Goal: Task Accomplishment & Management: Complete application form

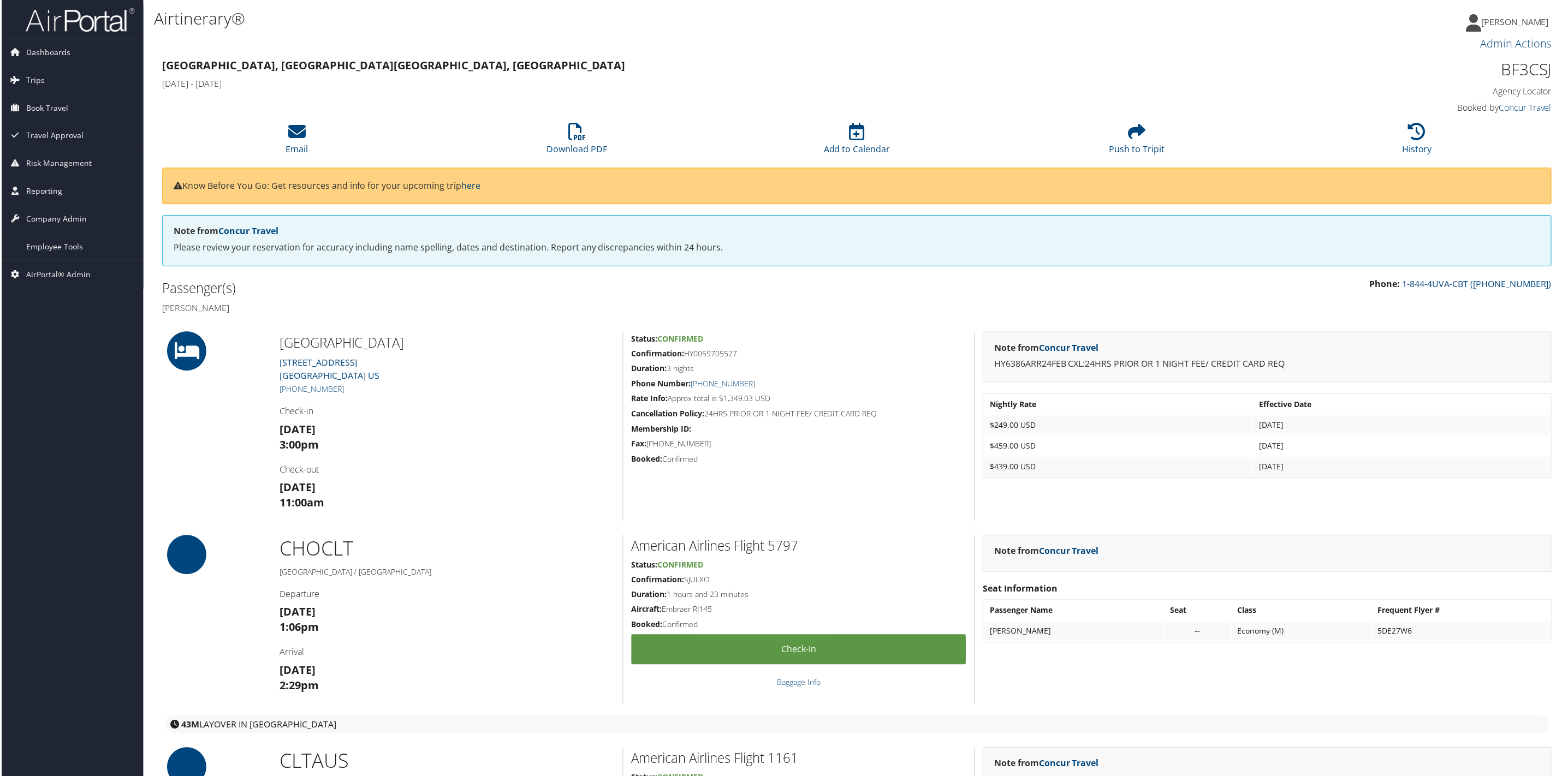
click at [56, 277] on span "AirPortal® Admin" at bounding box center [57, 275] width 64 height 27
click at [59, 365] on link "Office Management" at bounding box center [71, 362] width 142 height 16
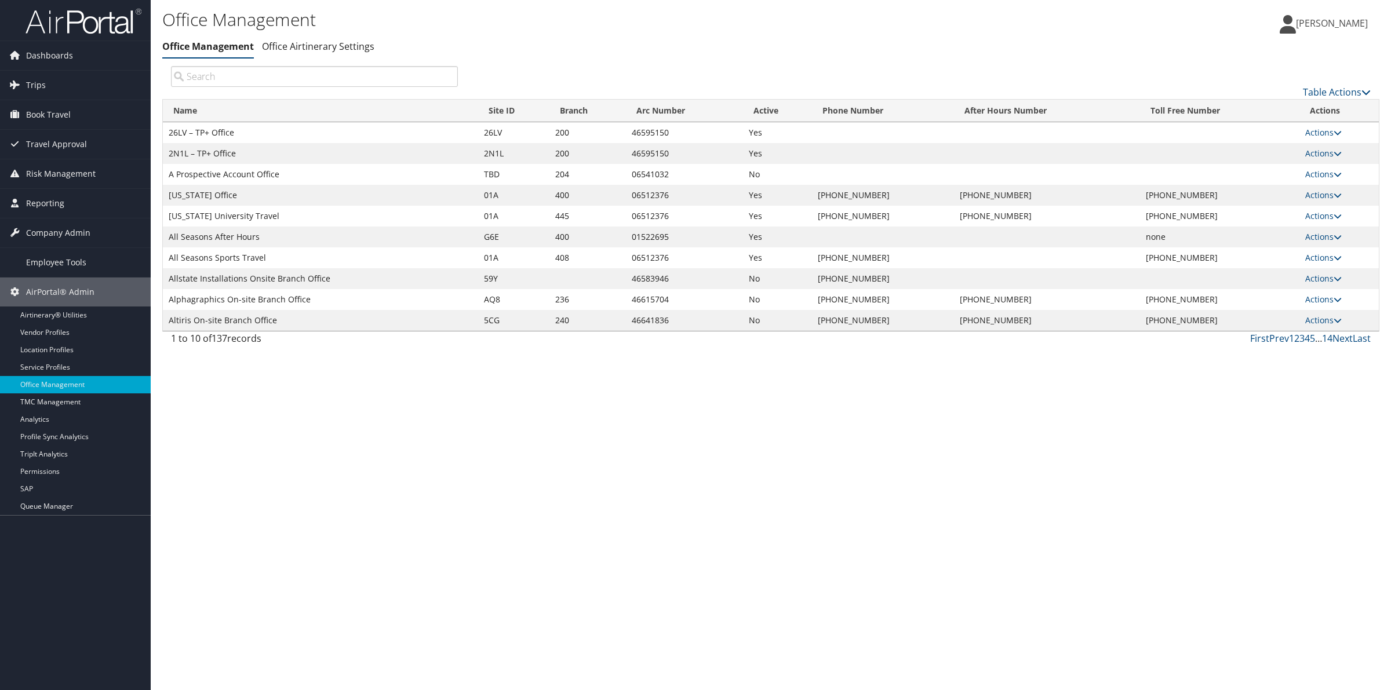
click at [1341, 22] on span "[PERSON_NAME]" at bounding box center [1332, 23] width 72 height 13
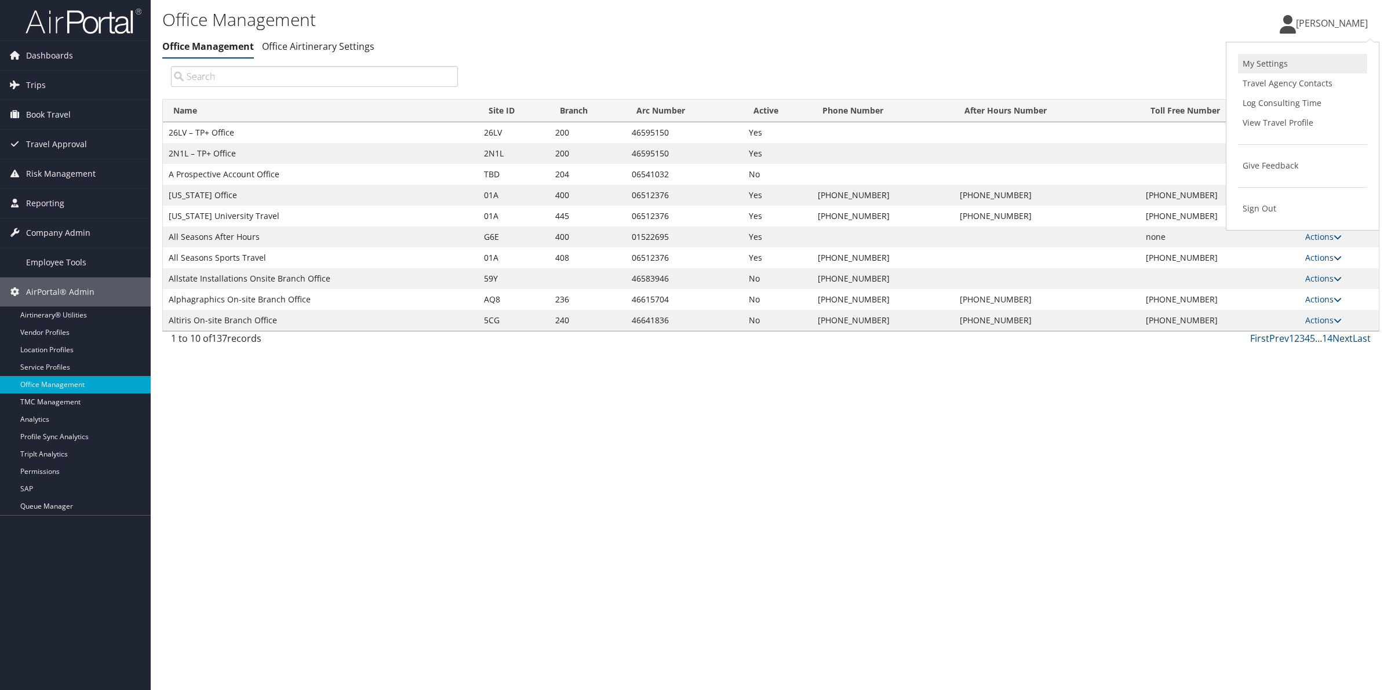
click at [1274, 59] on link "My Settings" at bounding box center [1302, 64] width 129 height 20
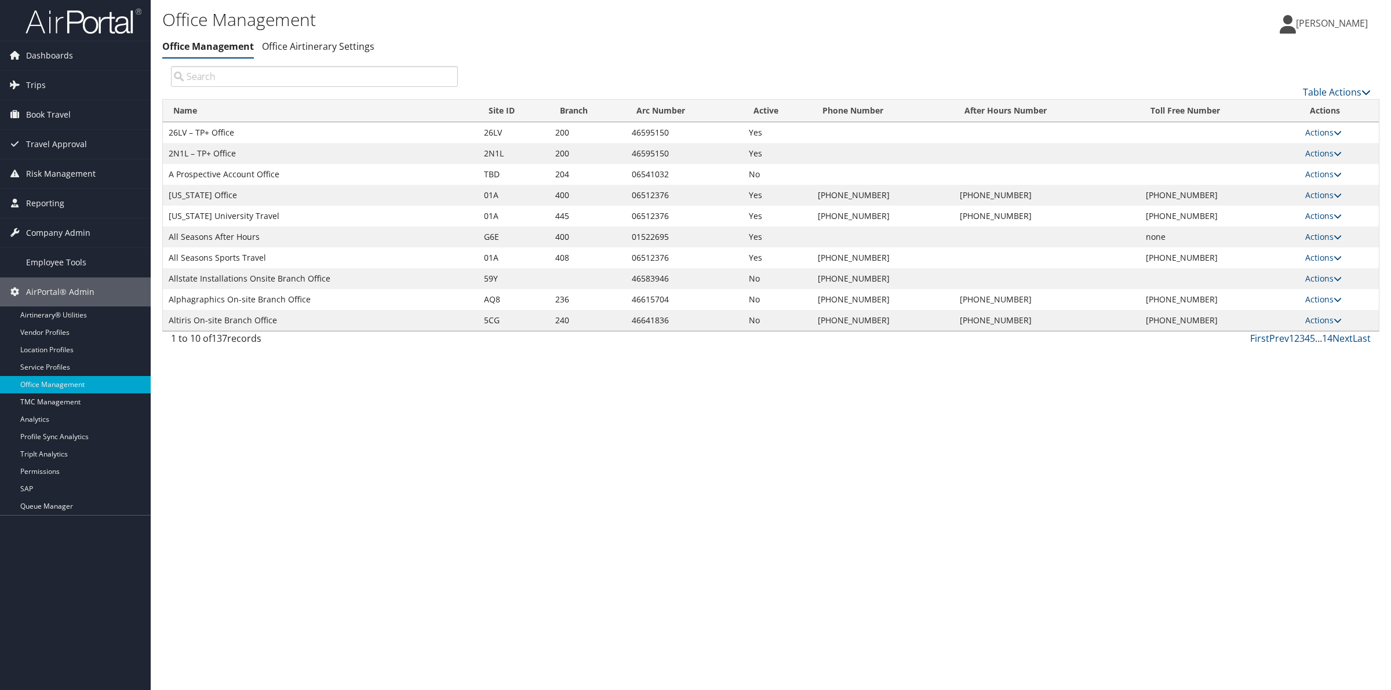
click at [1340, 22] on span "[PERSON_NAME]" at bounding box center [1332, 23] width 72 height 13
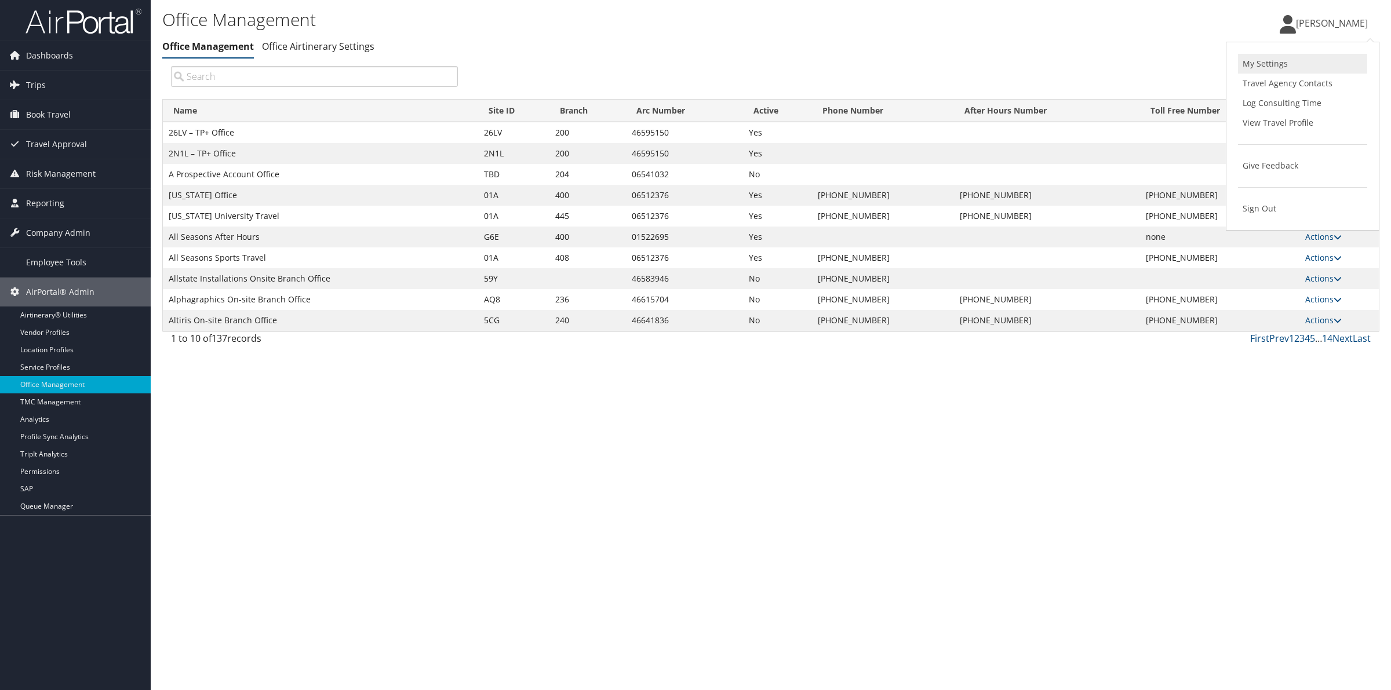
click at [1275, 68] on link "My Settings" at bounding box center [1302, 64] width 129 height 20
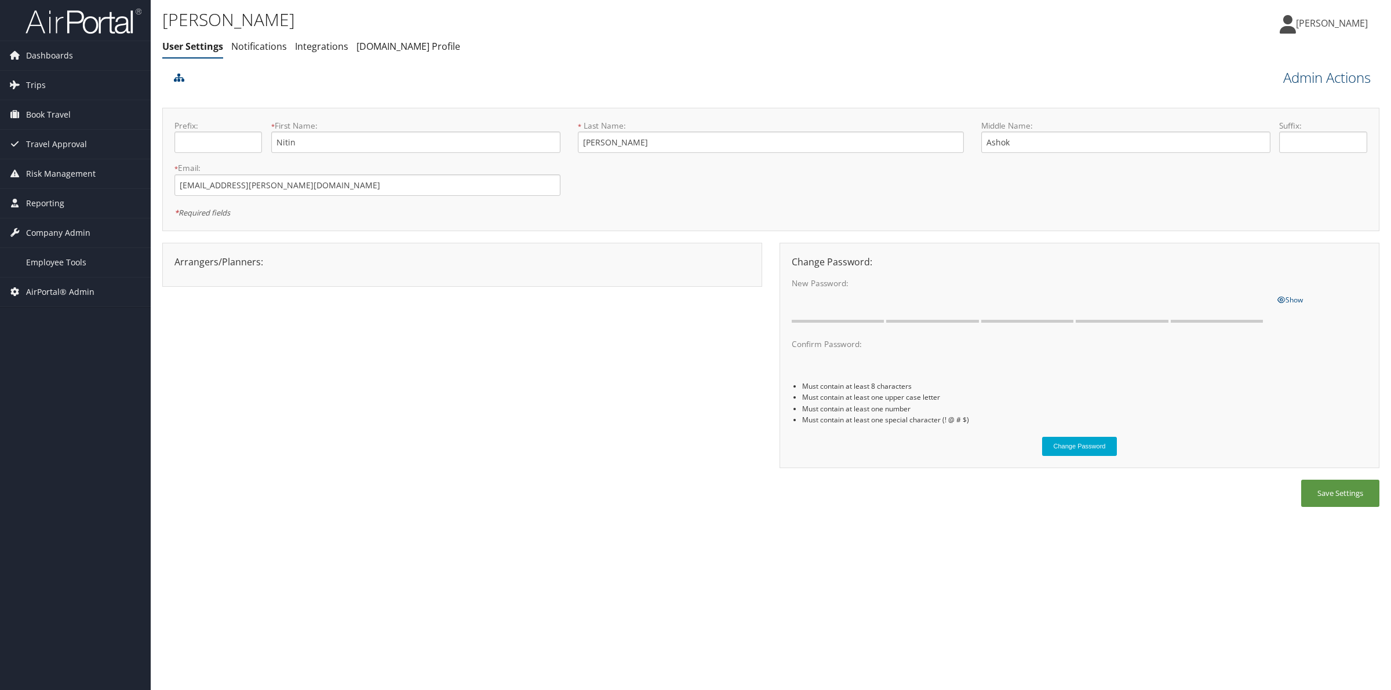
click at [1316, 82] on link "Admin Actions" at bounding box center [1326, 78] width 87 height 20
click at [1278, 247] on link "Manage Agent Records" at bounding box center [1293, 248] width 152 height 20
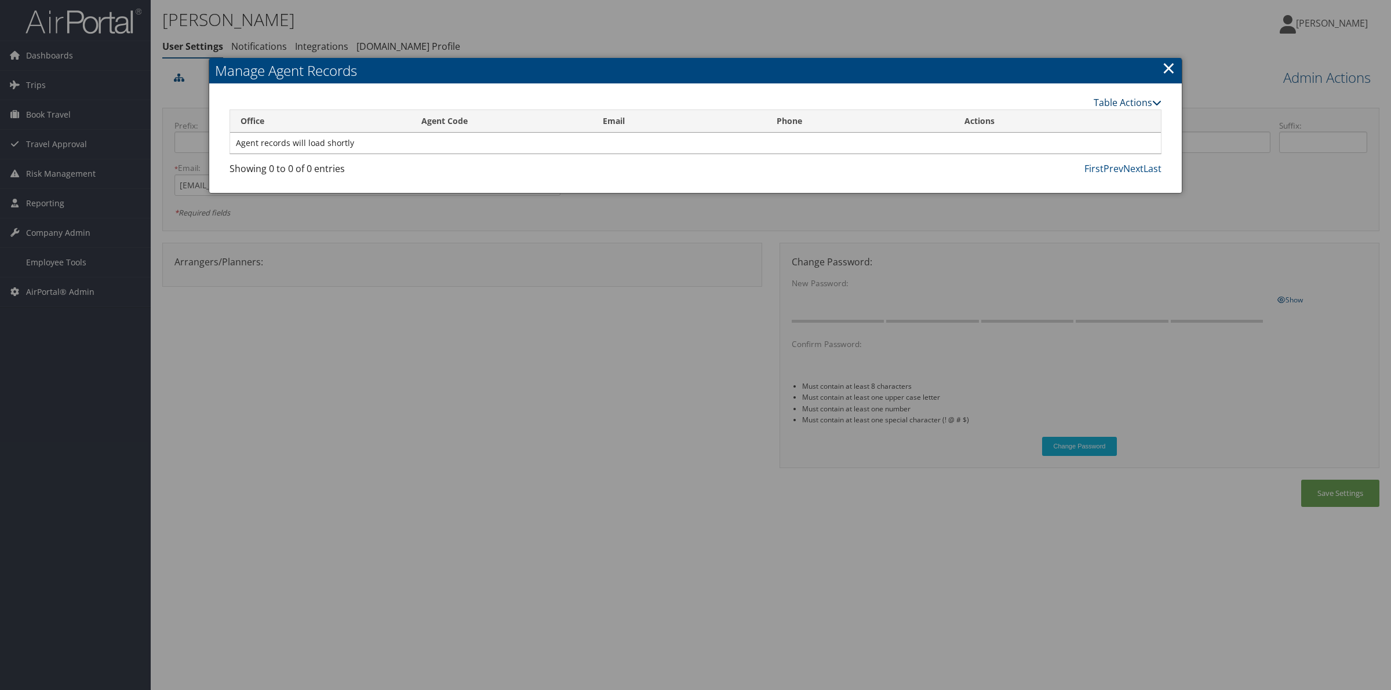
click at [1130, 105] on link "Table Actions" at bounding box center [1127, 102] width 68 height 13
click at [1118, 100] on link "Table Actions" at bounding box center [1127, 102] width 68 height 13
click at [1065, 117] on link "New Record" at bounding box center [1084, 121] width 152 height 20
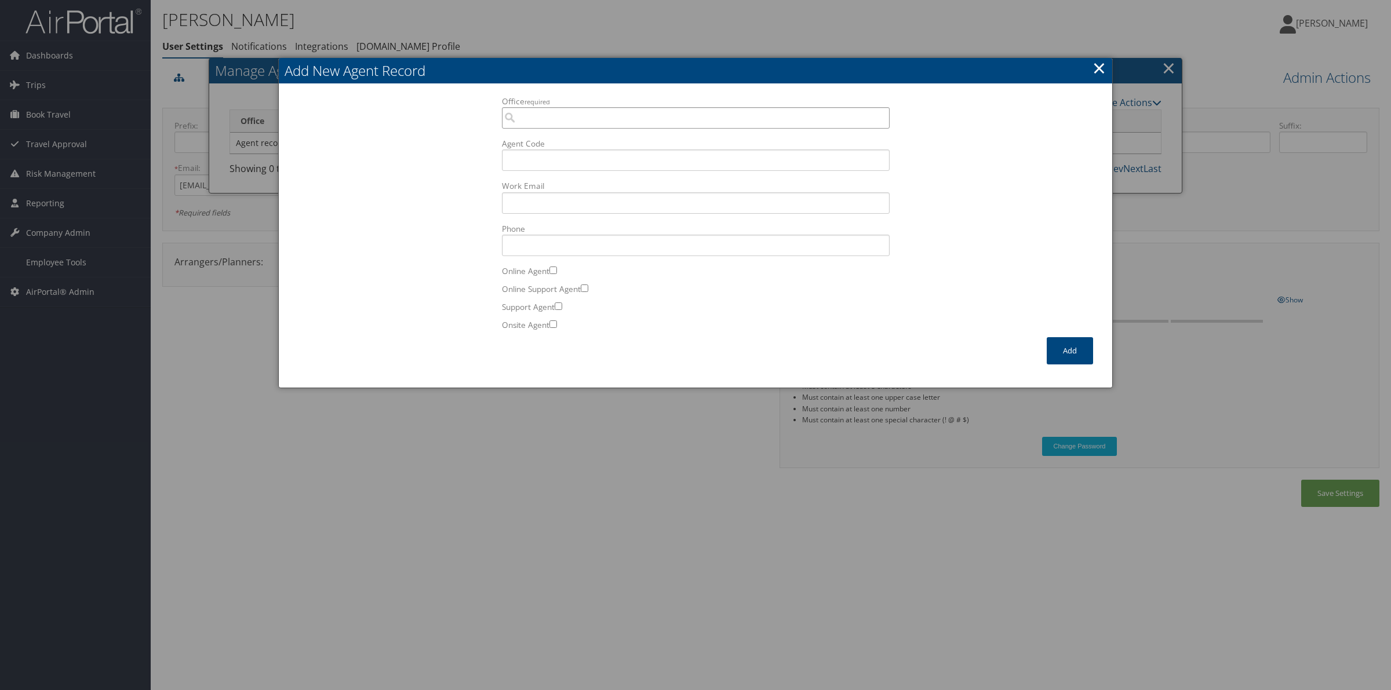
click at [714, 123] on input "Office required" at bounding box center [696, 117] width 388 height 21
paste input "2N1L"
click at [673, 145] on div "OfficeInfo" at bounding box center [695, 151] width 383 height 12
type input "2N1L 2N1L – TP+ Office"
click at [623, 163] on input "Agent Code" at bounding box center [696, 159] width 388 height 21
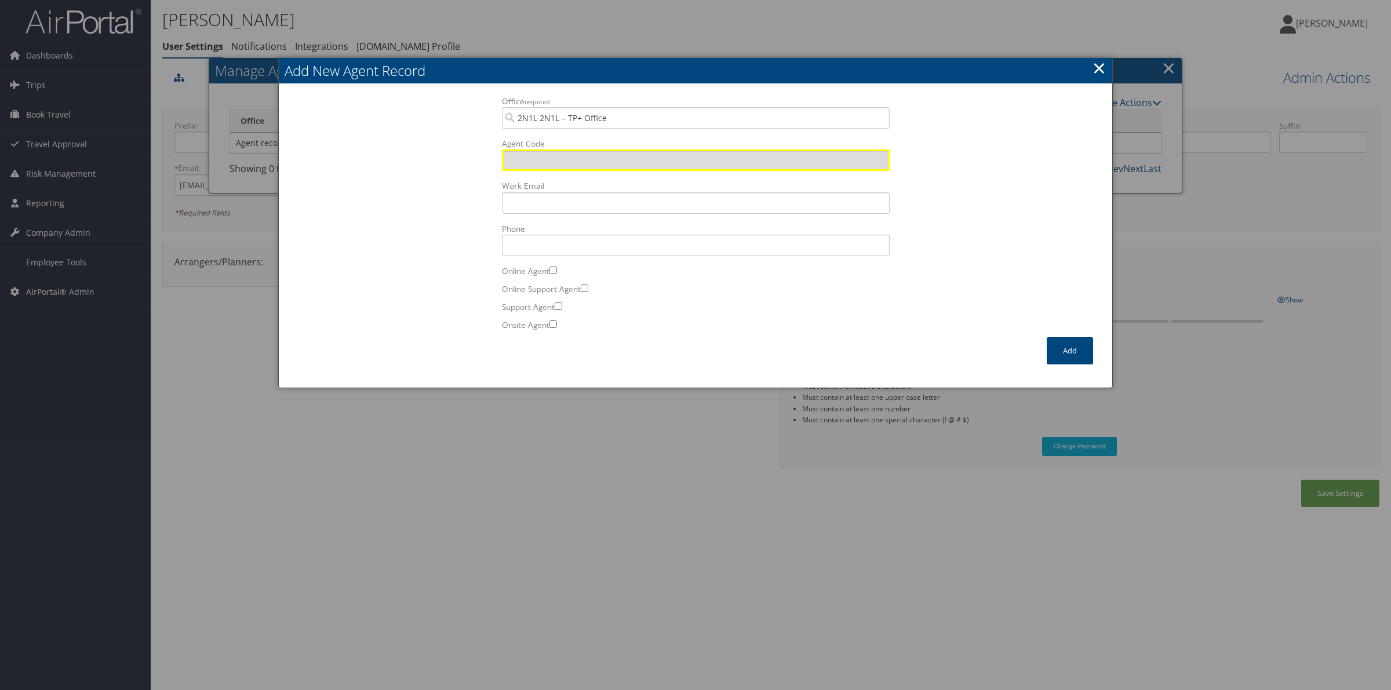
click at [623, 189] on label "Work Email Incorrect format for email." at bounding box center [696, 196] width 388 height 33
click at [623, 192] on input "Work Email Incorrect format for email." at bounding box center [696, 202] width 388 height 21
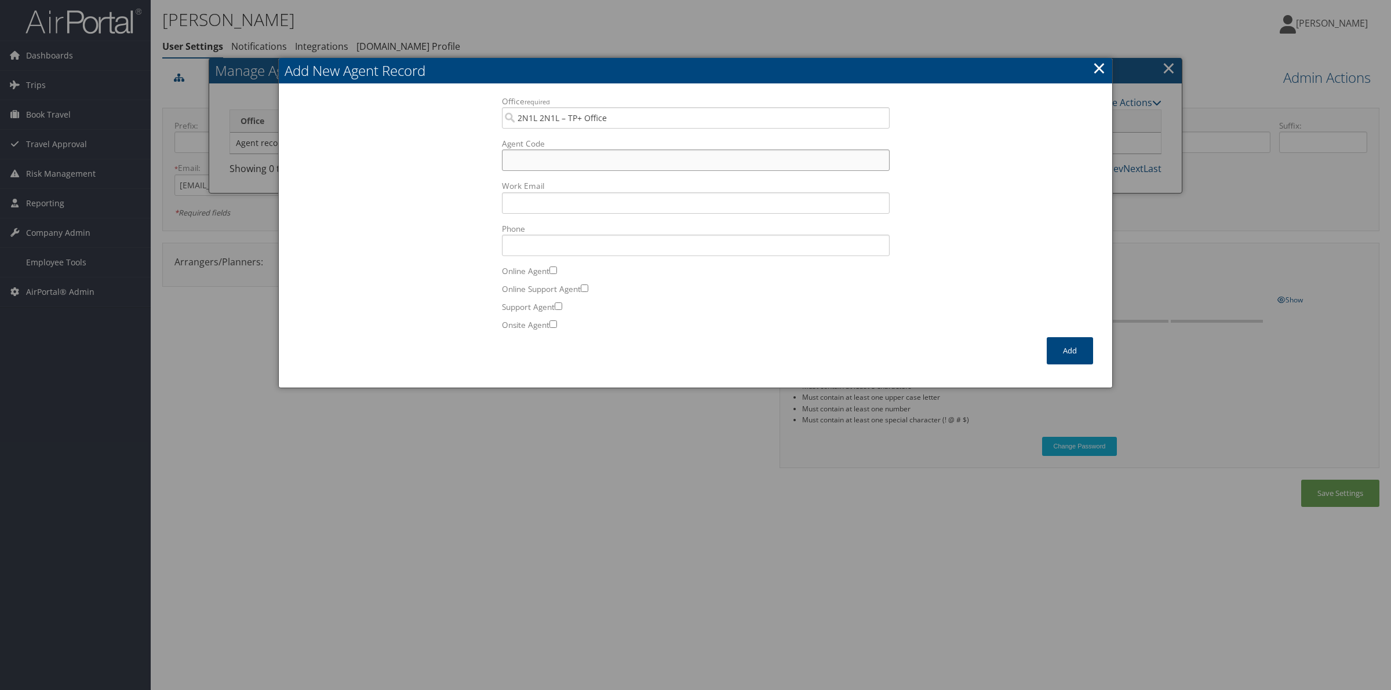
click at [546, 158] on input "Agent Code" at bounding box center [696, 159] width 388 height 21
type input "S0"
type input "T"
type input "tejjj@gmail.com"
click at [572, 249] on input "Phone" at bounding box center [696, 245] width 388 height 21
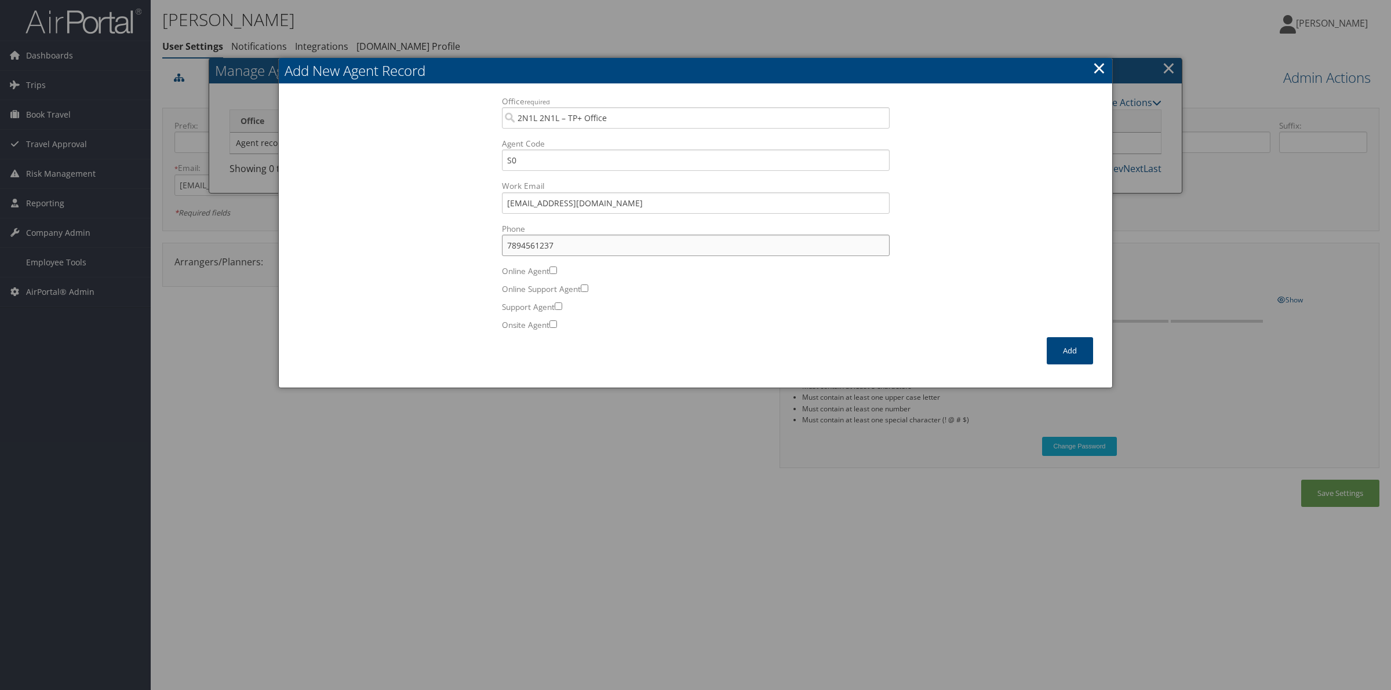
type input "7894561237"
click at [553, 268] on input "Online Agent" at bounding box center [553, 271] width 8 height 8
checkbox input "true"
click at [1061, 348] on button "Add" at bounding box center [1069, 350] width 46 height 27
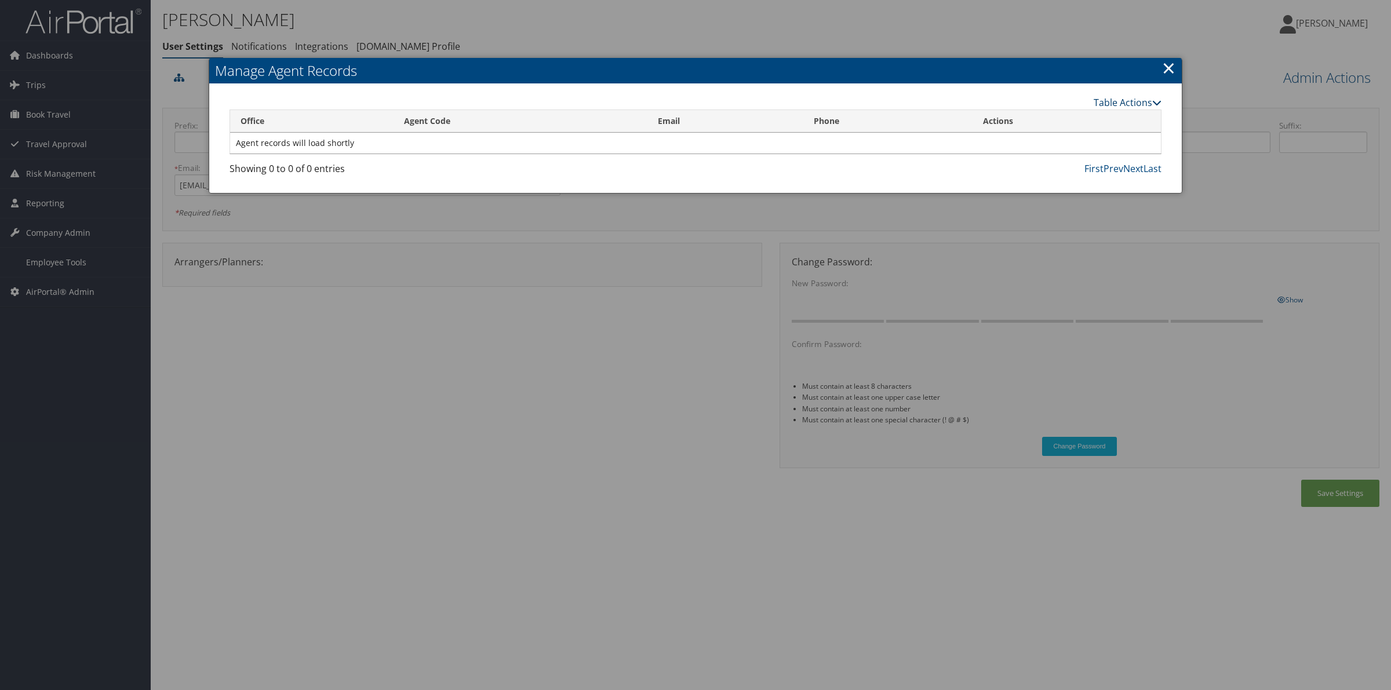
click at [1125, 103] on link "Table Actions" at bounding box center [1127, 102] width 68 height 13
click at [1063, 125] on link "New Record" at bounding box center [1084, 121] width 152 height 20
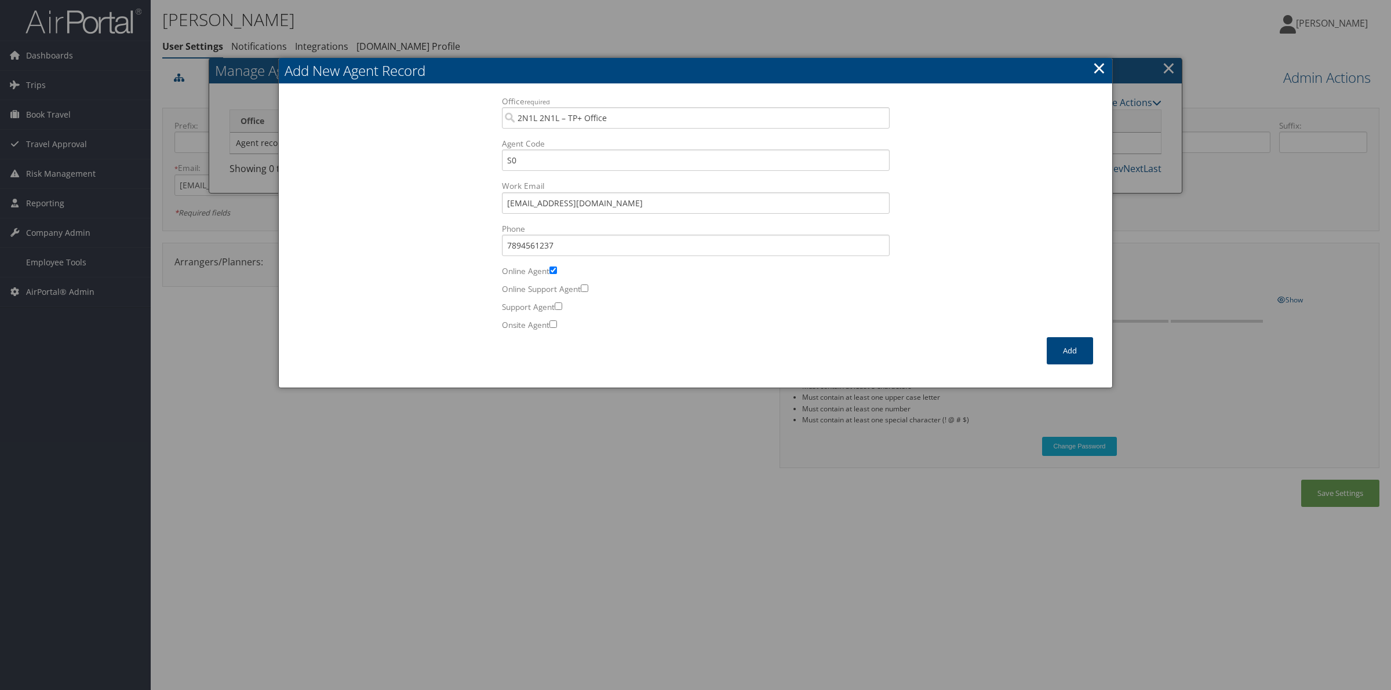
click at [554, 268] on input "Online Agent" at bounding box center [553, 271] width 8 height 8
checkbox input "false"
click at [586, 200] on input "tejjj@gmail.com" at bounding box center [696, 202] width 388 height 21
click at [1070, 348] on button "Add" at bounding box center [1069, 350] width 46 height 27
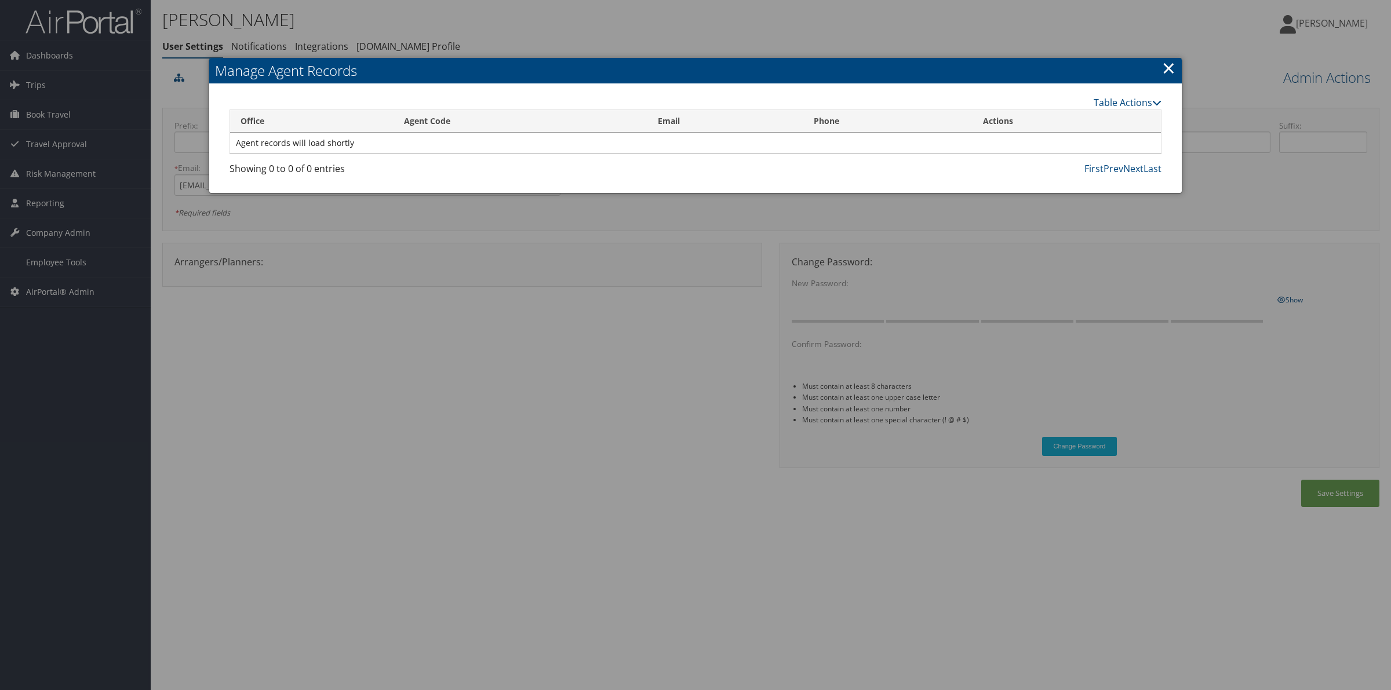
click at [1168, 70] on link "×" at bounding box center [1168, 67] width 13 height 23
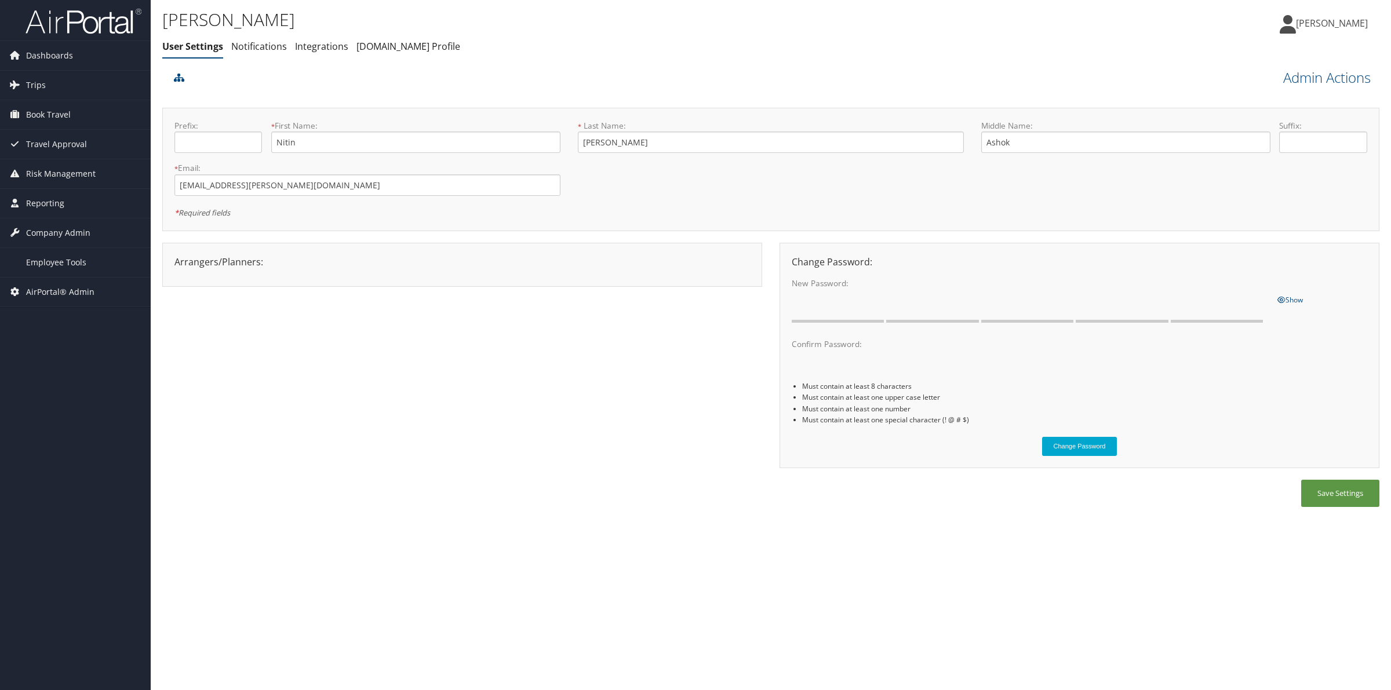
click at [937, 38] on div "Nitin Gorte Nitin Gorte My Settings Travel Agency Contacts Log Consulting Time …" at bounding box center [1159, 28] width 464 height 45
